Goal: Task Accomplishment & Management: Complete application form

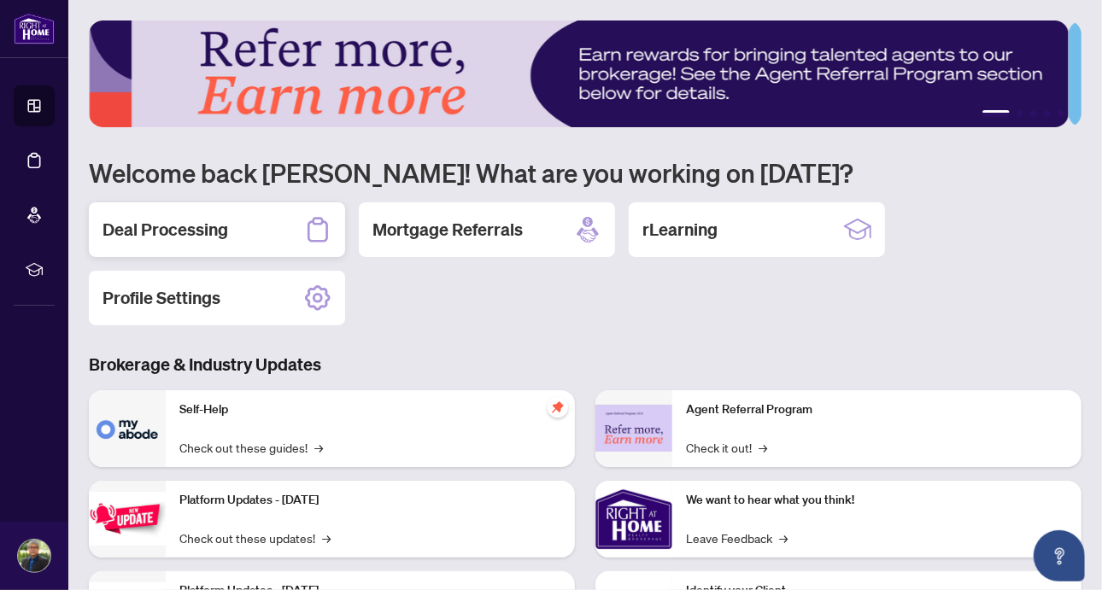
click at [187, 232] on h2 "Deal Processing" at bounding box center [166, 230] width 126 height 24
click at [187, 232] on main "1 2 3 4 5 Welcome back [PERSON_NAME]! What are you working on [DATE]? Deal Proc…" at bounding box center [585, 295] width 1034 height 590
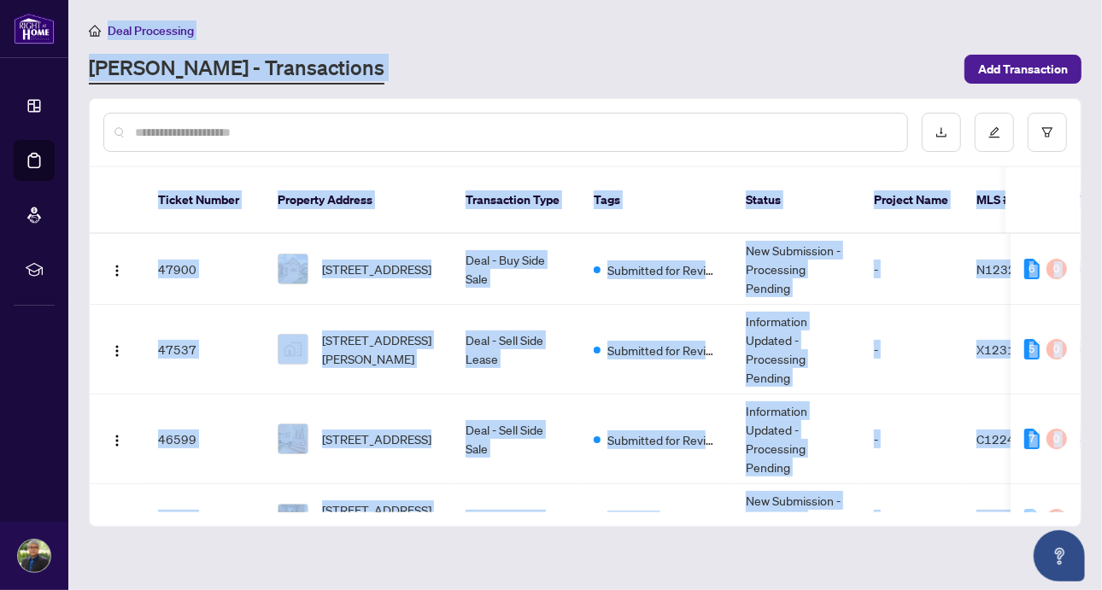
click at [378, 63] on div "[PERSON_NAME] - Transactions" at bounding box center [522, 69] width 866 height 31
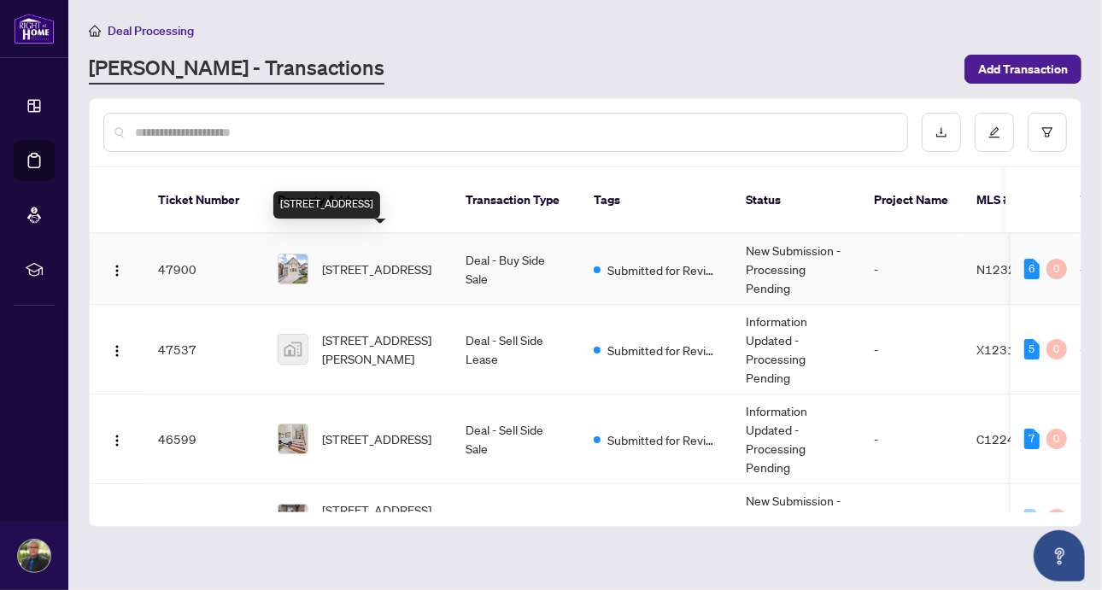
click at [367, 260] on span "[STREET_ADDRESS]" at bounding box center [376, 269] width 109 height 19
click at [367, 241] on main "Deal Processing [PERSON_NAME] - Transactions Add Transaction Ticket Number Prop…" at bounding box center [585, 295] width 1034 height 590
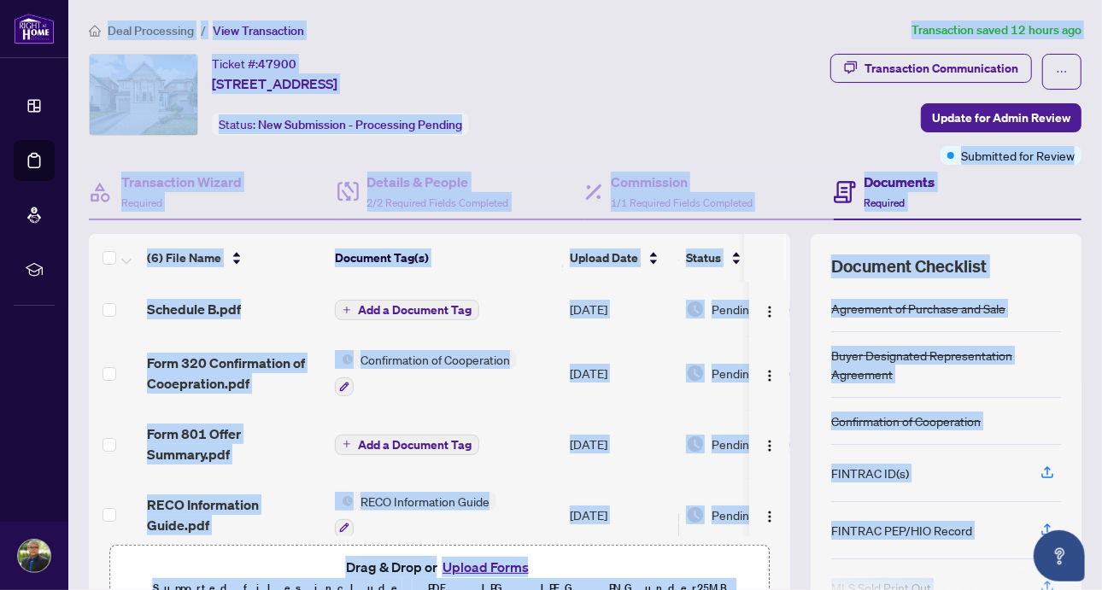
click at [549, 121] on div "Ticket #: 47900 [STREET_ADDRESS] Status: New Submission - Processing Pending" at bounding box center [368, 95] width 558 height 82
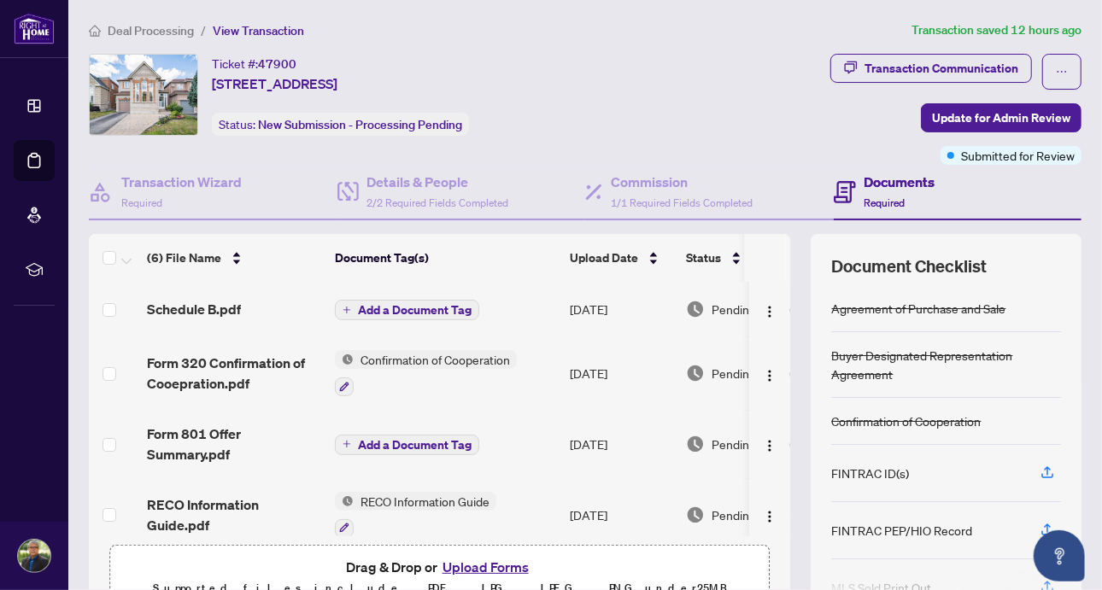
click at [455, 564] on button "Upload Forms" at bounding box center [485, 567] width 97 height 22
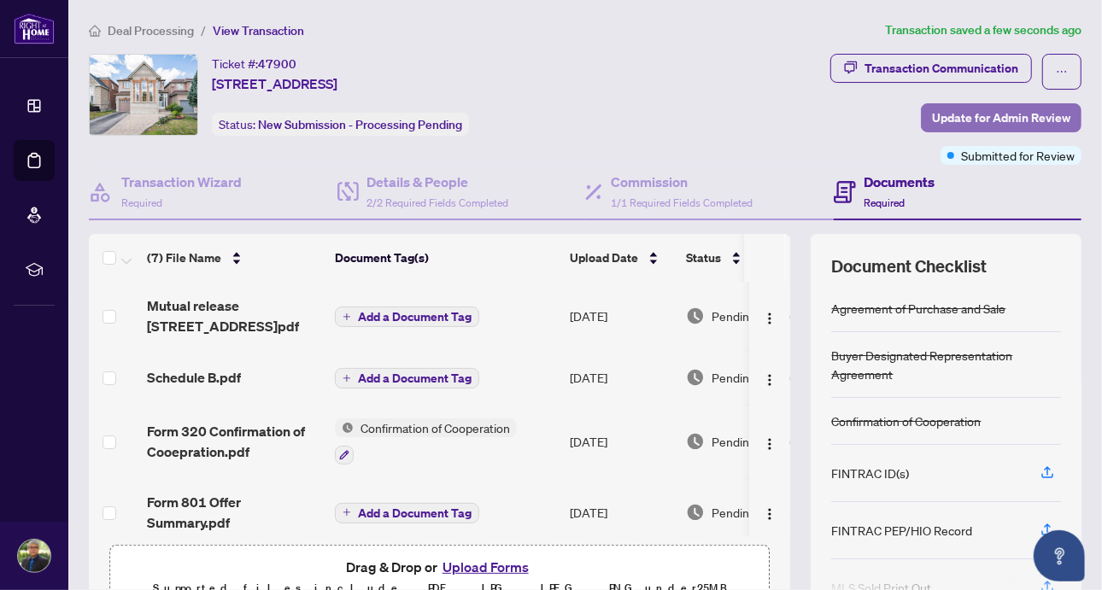
click at [995, 115] on span "Update for Admin Review" at bounding box center [1001, 117] width 138 height 27
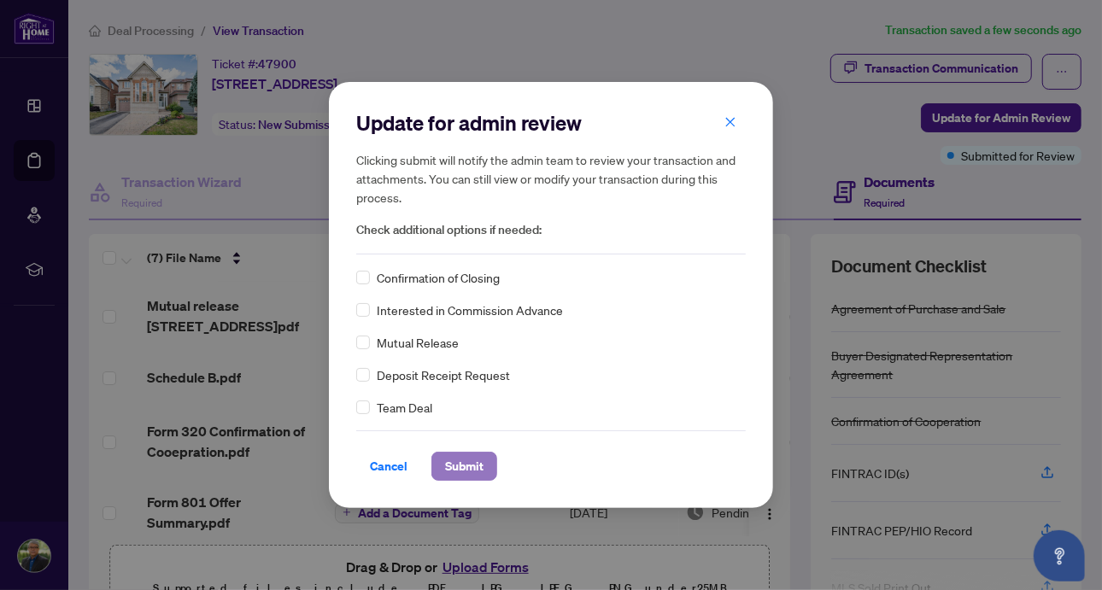
click at [471, 465] on span "Submit" at bounding box center [464, 466] width 38 height 27
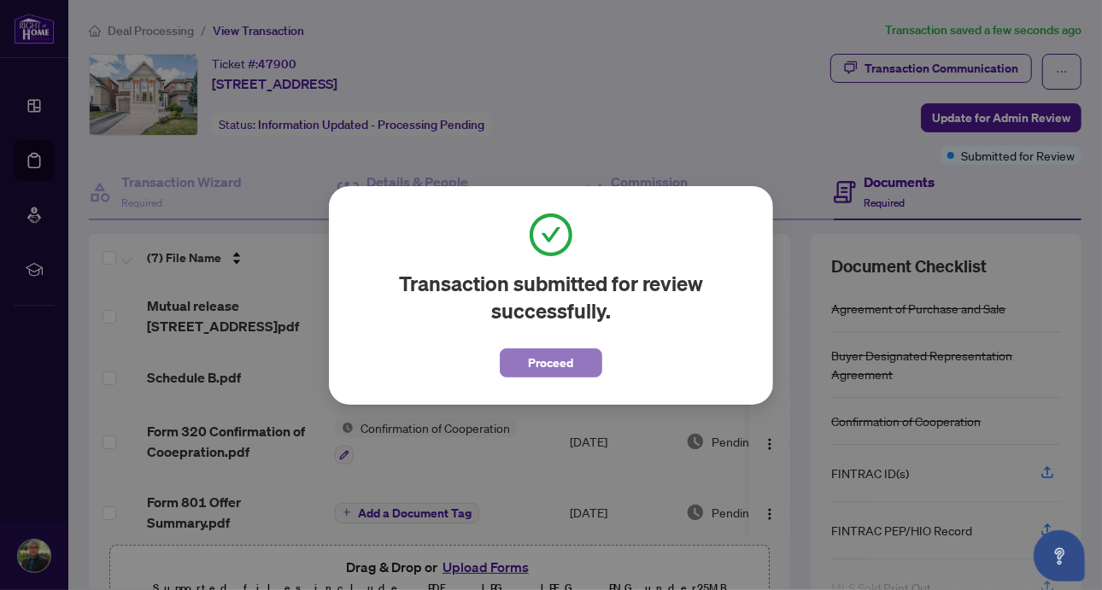
click at [562, 354] on span "Proceed" at bounding box center [551, 362] width 45 height 27
drag, startPoint x: 562, startPoint y: 354, endPoint x: 576, endPoint y: 355, distance: 13.7
click at [576, 355] on td "[DATE]" at bounding box center [621, 377] width 116 height 55
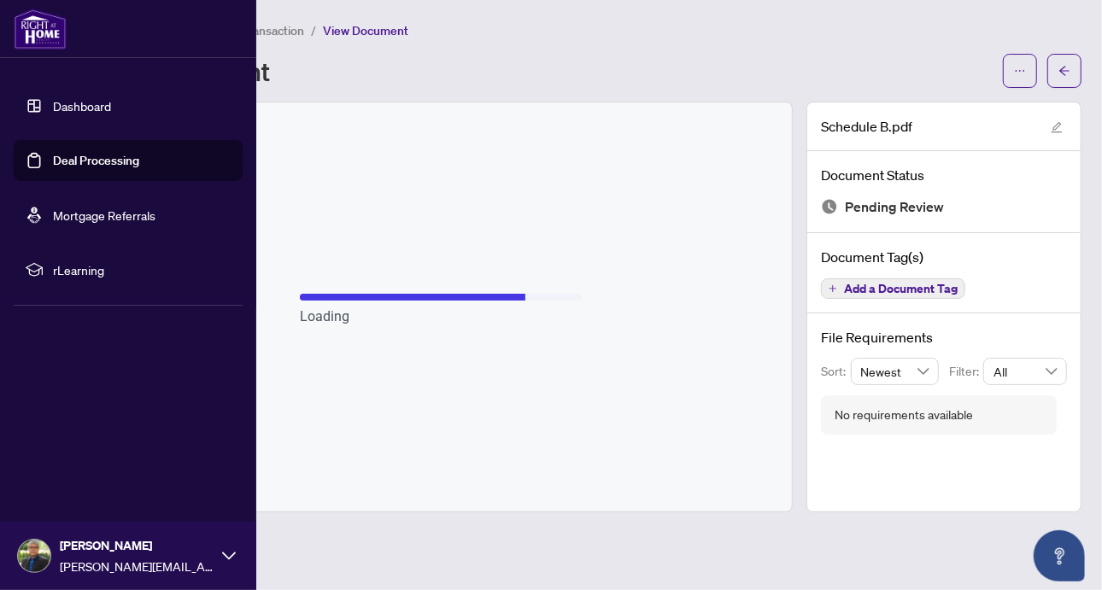
click at [53, 160] on link "Deal Processing" at bounding box center [96, 160] width 86 height 15
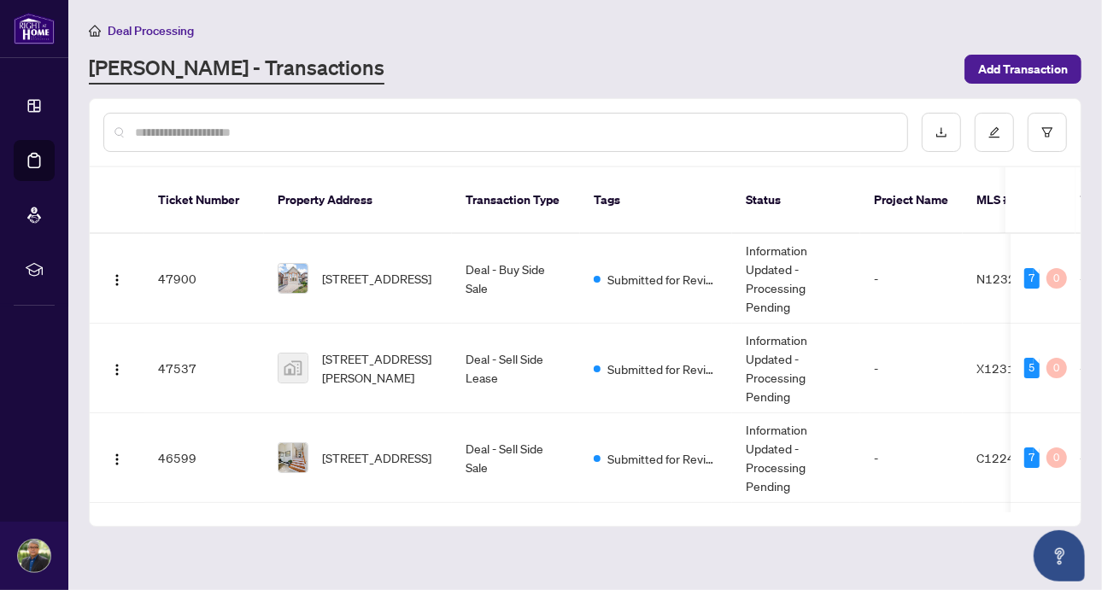
click at [550, 62] on div "[PERSON_NAME] - Transactions" at bounding box center [522, 69] width 866 height 31
